Goal: Find specific page/section: Find specific page/section

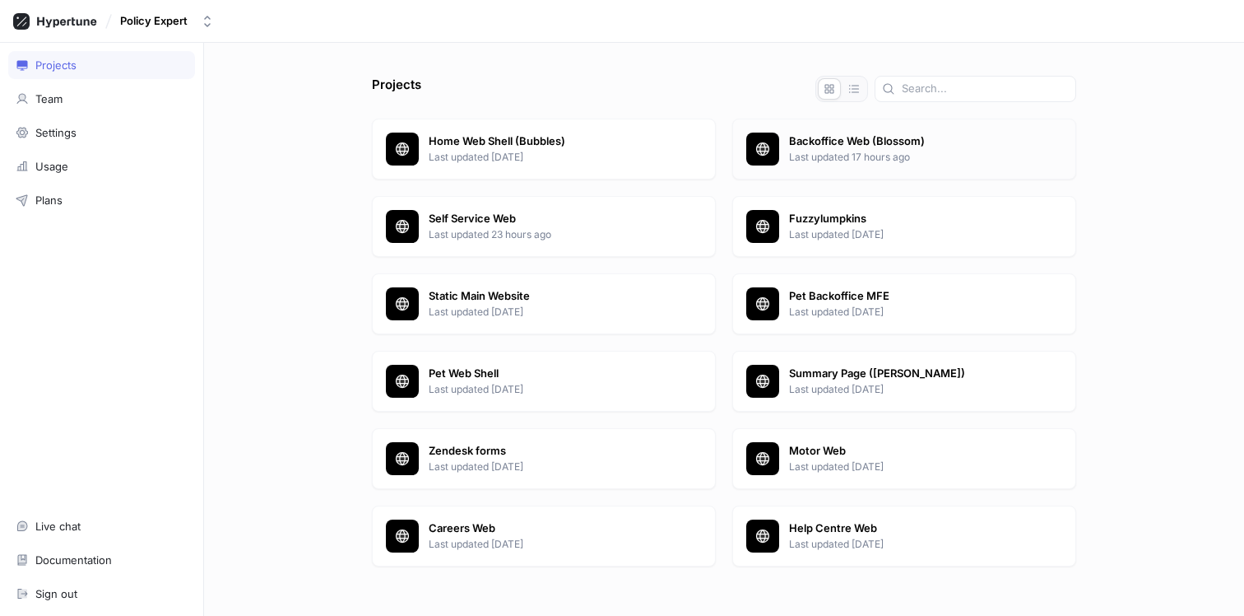
click at [849, 155] on p "Last updated 17 hours ago" at bounding box center [925, 157] width 273 height 15
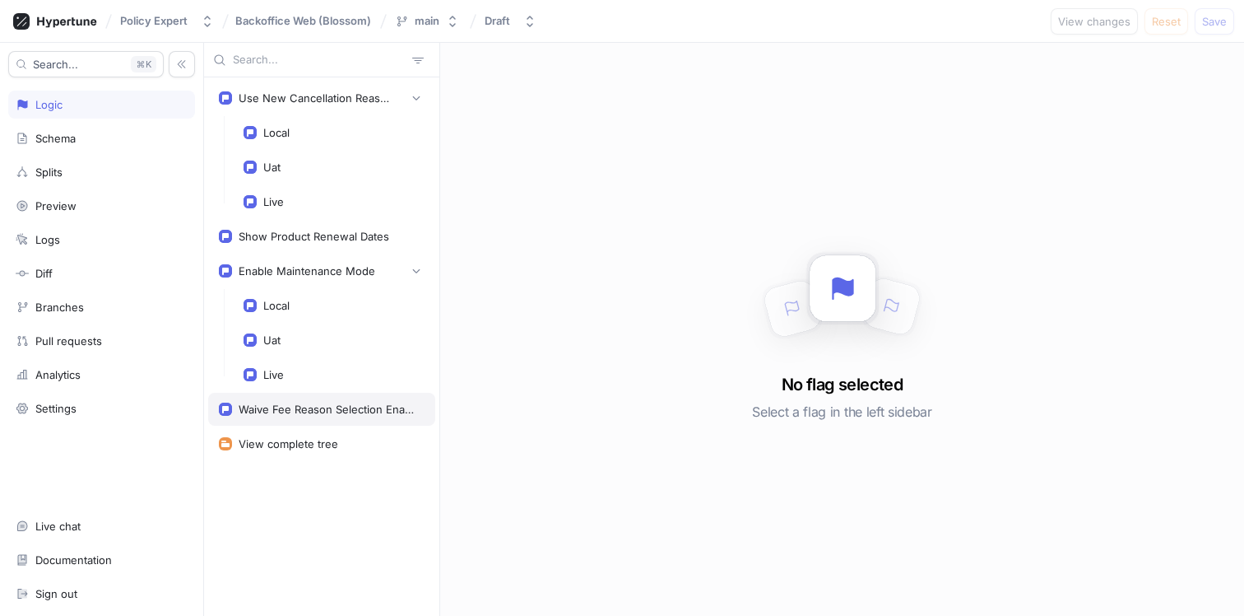
click at [308, 414] on div "Waive Fee Reason Selection Enabled" at bounding box center [328, 408] width 179 height 13
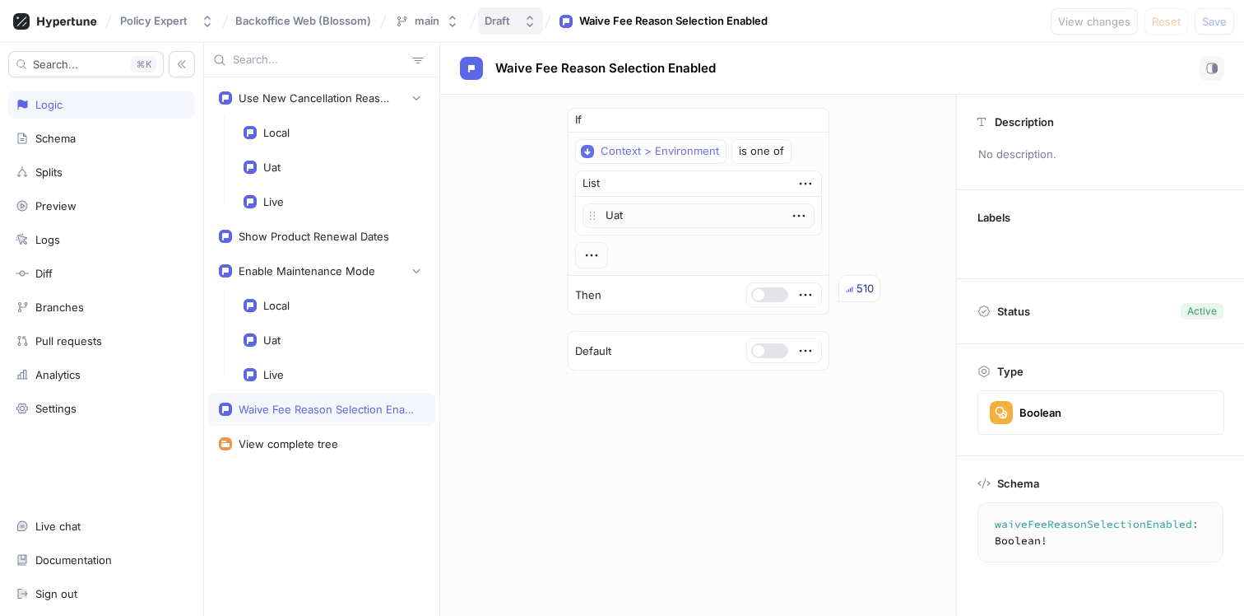
click at [498, 23] on div "Draft" at bounding box center [498, 21] width 26 height 14
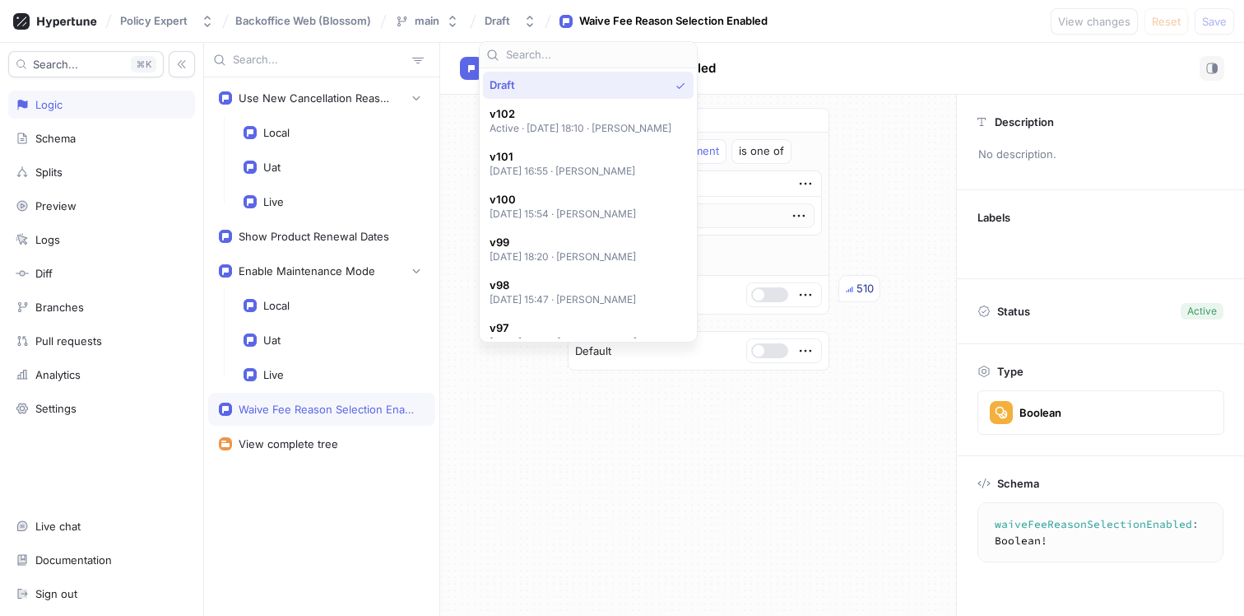
click at [786, 40] on div "Policy Expert Backoffice Web (Blossom) main Draft Waive Fee Reason Selection En…" at bounding box center [622, 21] width 1244 height 43
